Goal: Navigation & Orientation: Find specific page/section

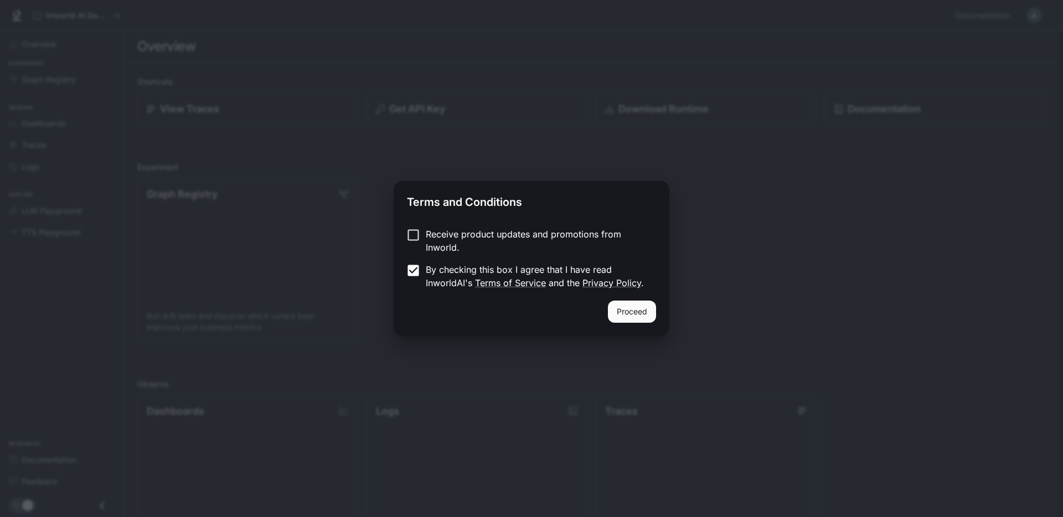
click at [640, 313] on button "Proceed" at bounding box center [632, 312] width 48 height 22
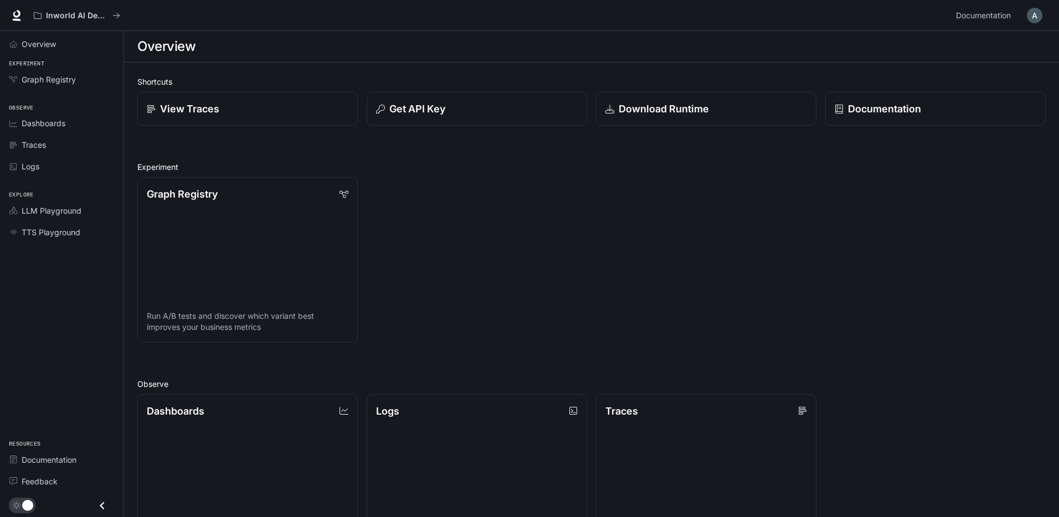
click at [60, 120] on span "Dashboards" at bounding box center [44, 123] width 44 height 12
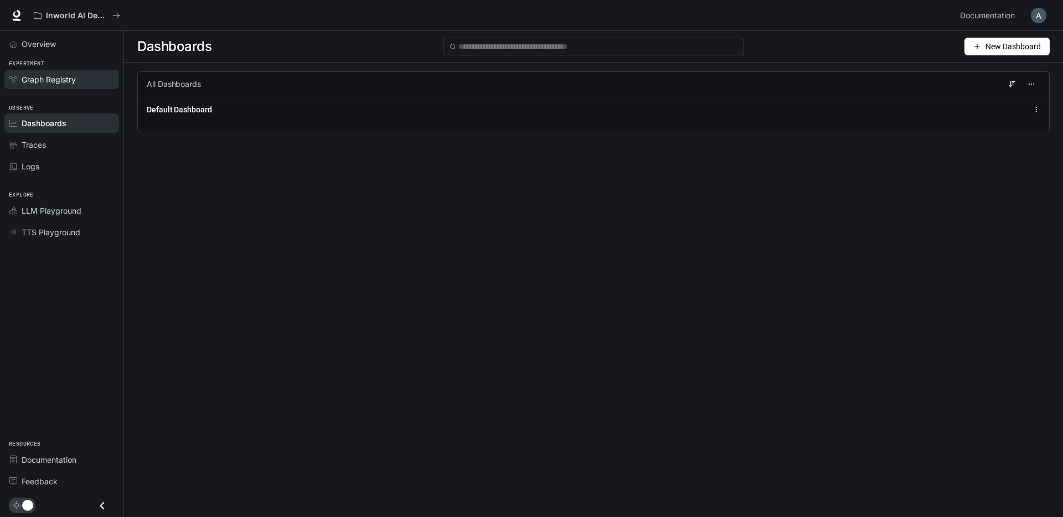
click at [63, 79] on span "Graph Registry" at bounding box center [49, 80] width 54 height 12
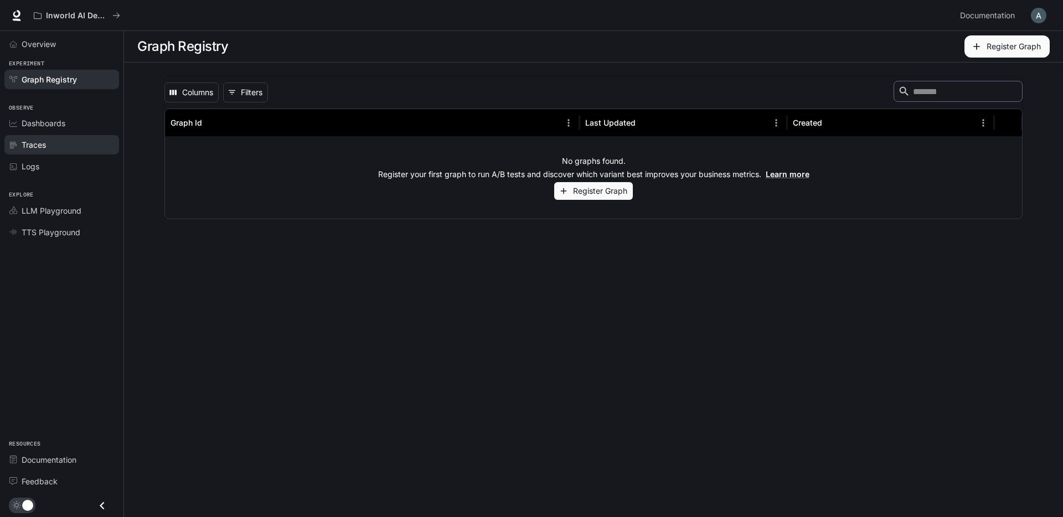
click at [86, 152] on link "Traces" at bounding box center [61, 144] width 115 height 19
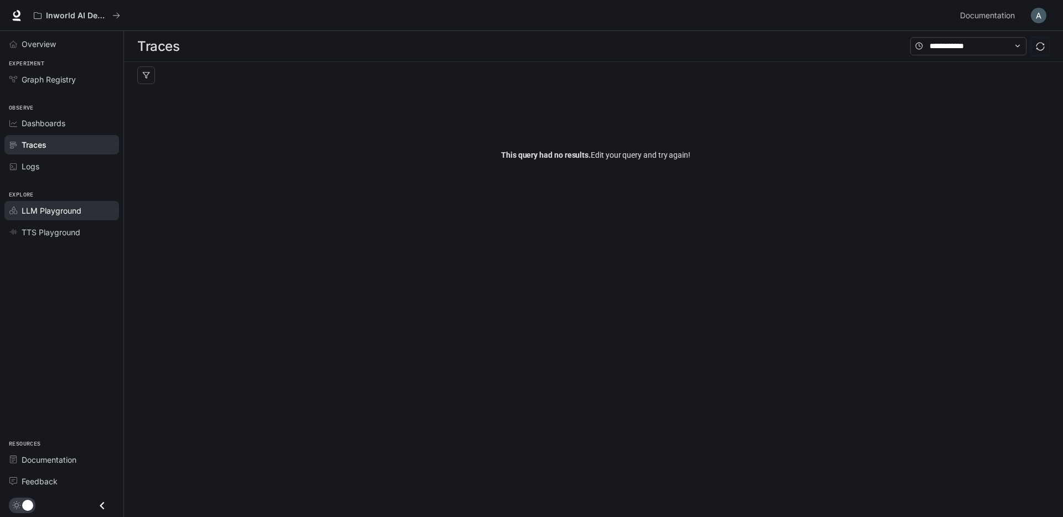
click at [78, 212] on span "LLM Playground" at bounding box center [52, 211] width 60 height 12
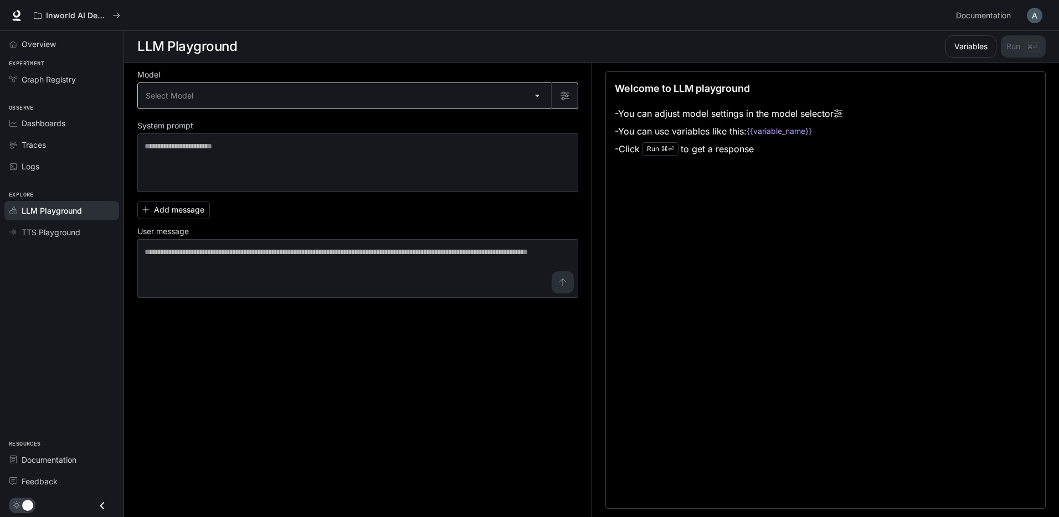
click at [320, 100] on body "Skip to main content Inworld AI Demos Documentation Documentation Portal Overvi…" at bounding box center [529, 259] width 1059 height 518
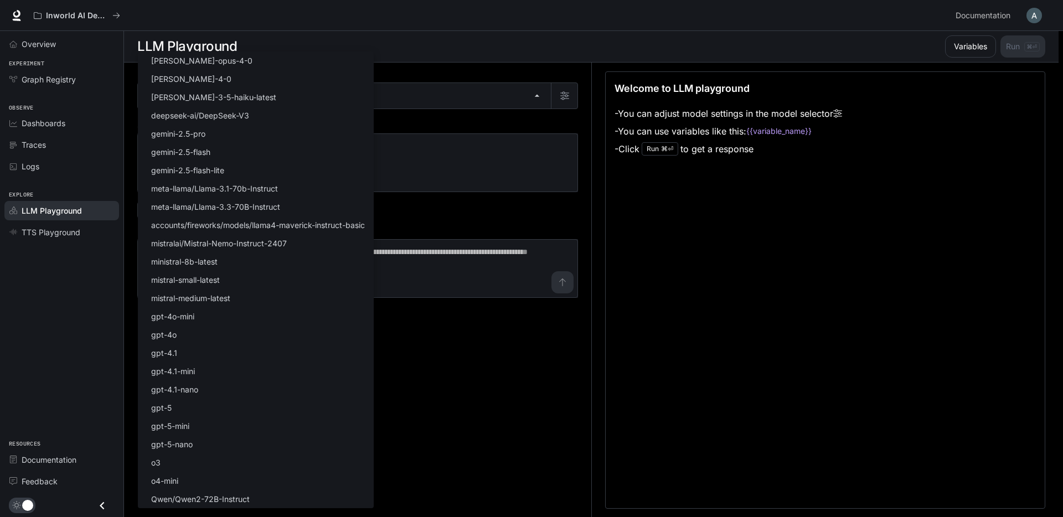
click at [450, 221] on div at bounding box center [531, 258] width 1063 height 517
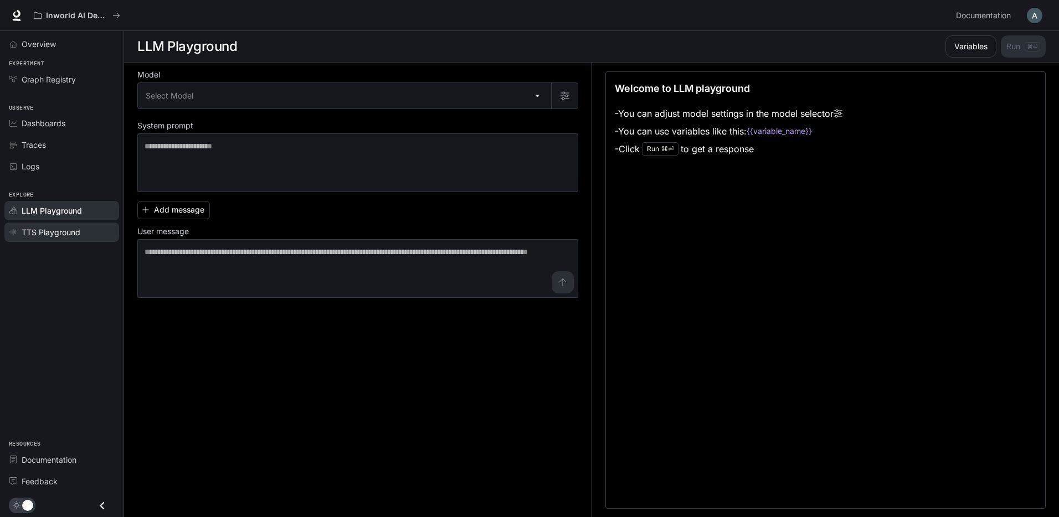
click at [74, 233] on span "TTS Playground" at bounding box center [51, 233] width 59 height 12
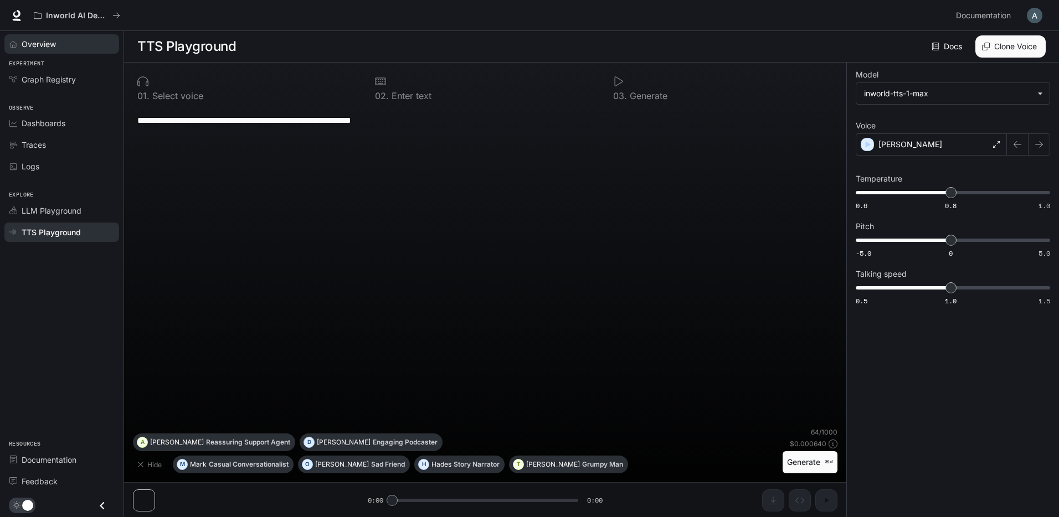
click at [61, 40] on div "Overview" at bounding box center [68, 44] width 92 height 12
